Goal: Task Accomplishment & Management: Use online tool/utility

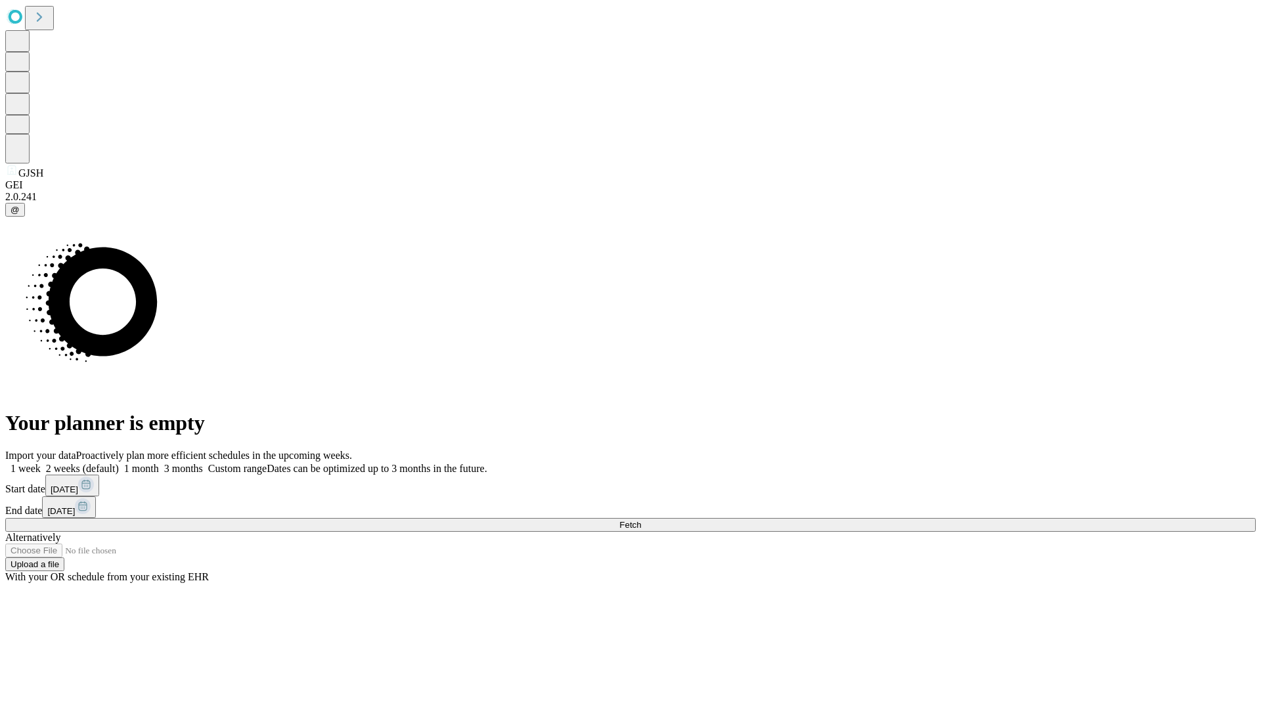
click at [641, 520] on span "Fetch" at bounding box center [630, 525] width 22 height 10
